Goal: Complete application form: Fill out and submit a form for a specific purpose

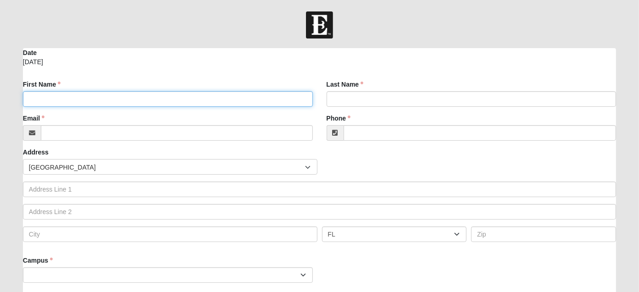
click at [193, 102] on input "First Name" at bounding box center [168, 99] width 290 height 16
type input "[PERSON_NAME]"
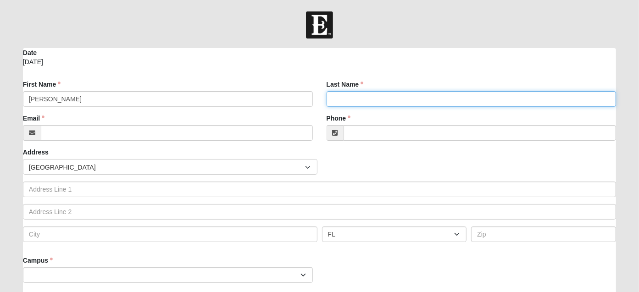
type input "[PERSON_NAME]"
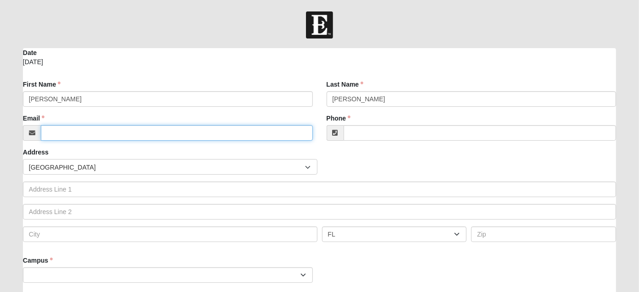
type input "[EMAIL_ADDRESS][DOMAIN_NAME]"
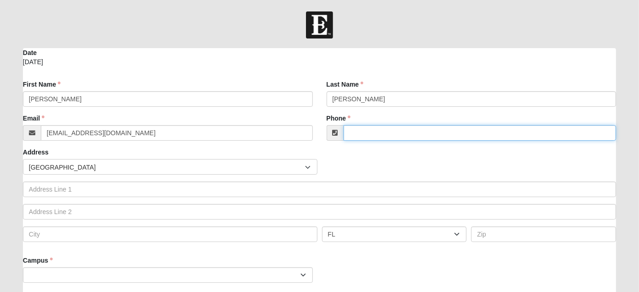
type input "9046166301"
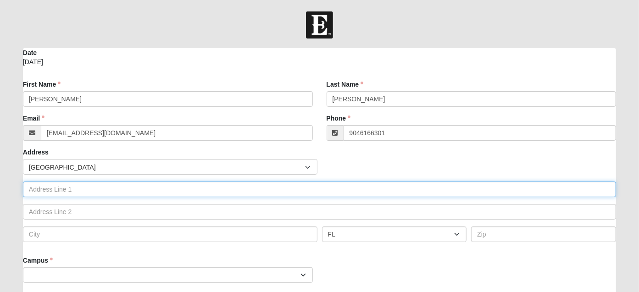
type input "[STREET_ADDRESS][PERSON_NAME]"
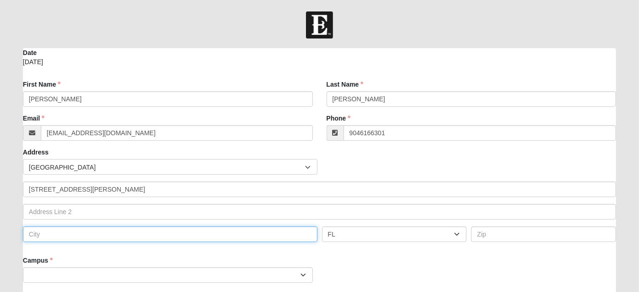
type input "[GEOGRAPHIC_DATA]"
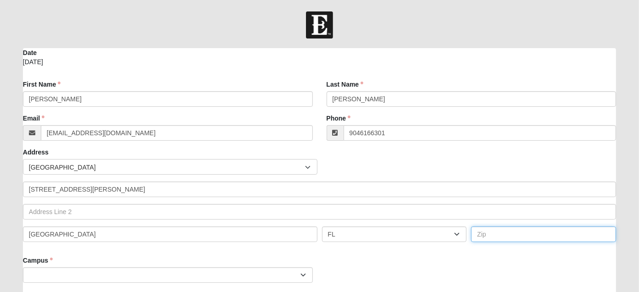
type input "32216"
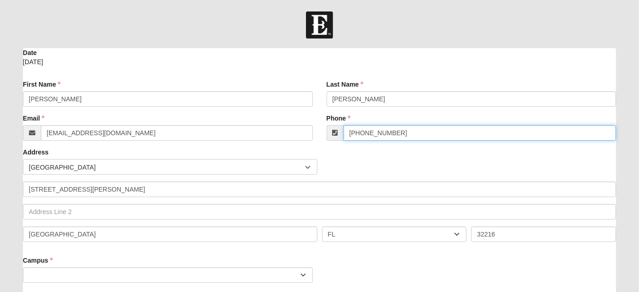
drag, startPoint x: 395, startPoint y: 129, endPoint x: 366, endPoint y: 130, distance: 29.4
click at [366, 130] on input "[PHONE_NUMBER]" at bounding box center [479, 133] width 273 height 16
type input "[PHONE_NUMBER]"
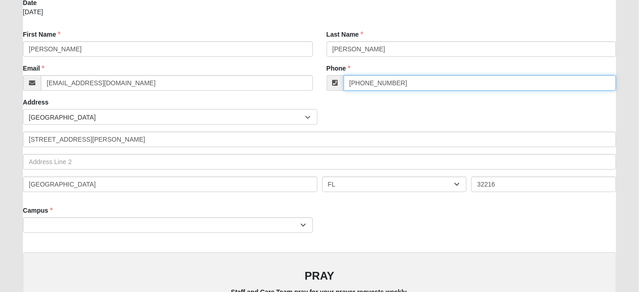
scroll to position [122, 0]
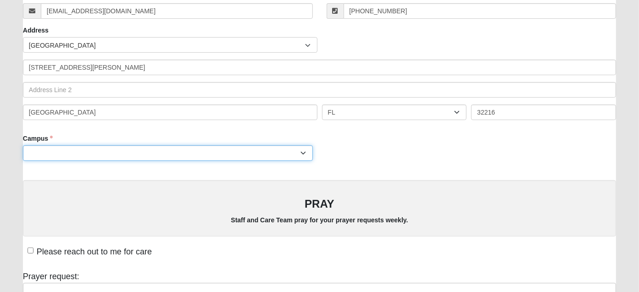
click at [276, 155] on select "Arlington Baymeadows Eleven22 Online [PERSON_NAME][GEOGRAPHIC_DATA] Jesup [GEOG…" at bounding box center [168, 153] width 290 height 16
select select "5"
click at [23, 145] on select "Arlington Baymeadows Eleven22 Online [PERSON_NAME][GEOGRAPHIC_DATA] Jesup [GEOG…" at bounding box center [168, 153] width 290 height 16
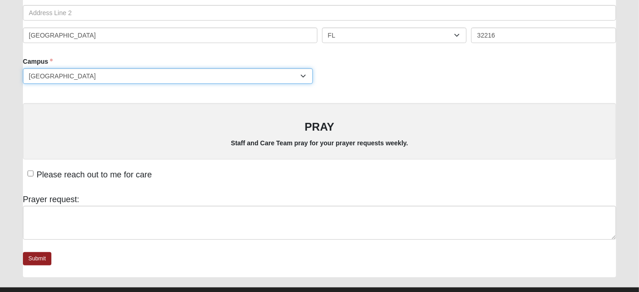
scroll to position [218, 0]
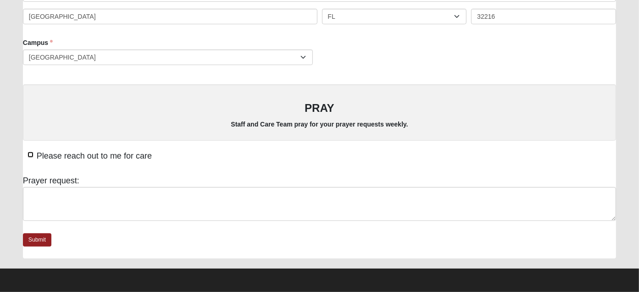
click at [30, 154] on input "Please reach out to me for care" at bounding box center [31, 155] width 6 height 6
checkbox input "true"
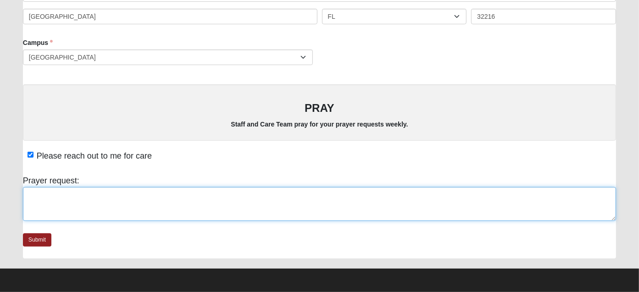
click at [88, 196] on textarea at bounding box center [319, 204] width 593 height 34
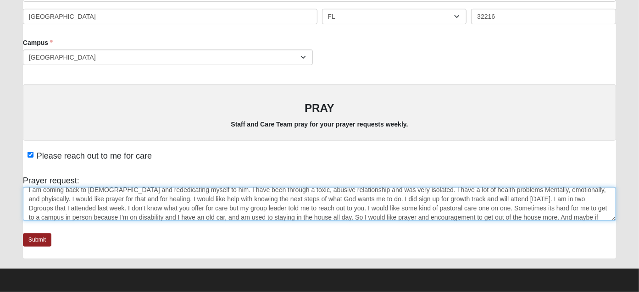
scroll to position [15, 0]
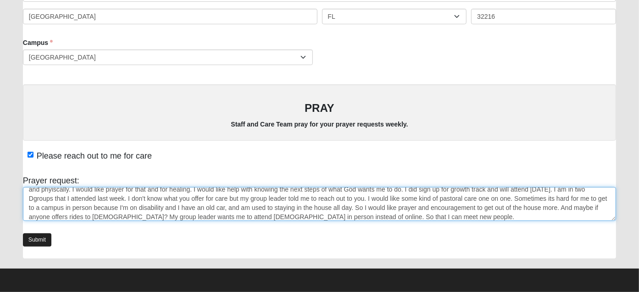
type textarea "I am coming back to [DEMOGRAPHIC_DATA] and rededicating myself to him. I have b…"
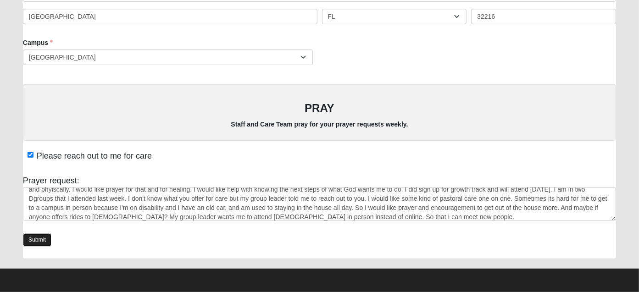
click at [29, 236] on link "Submit" at bounding box center [37, 239] width 28 height 13
